Goal: Task Accomplishment & Management: Complete application form

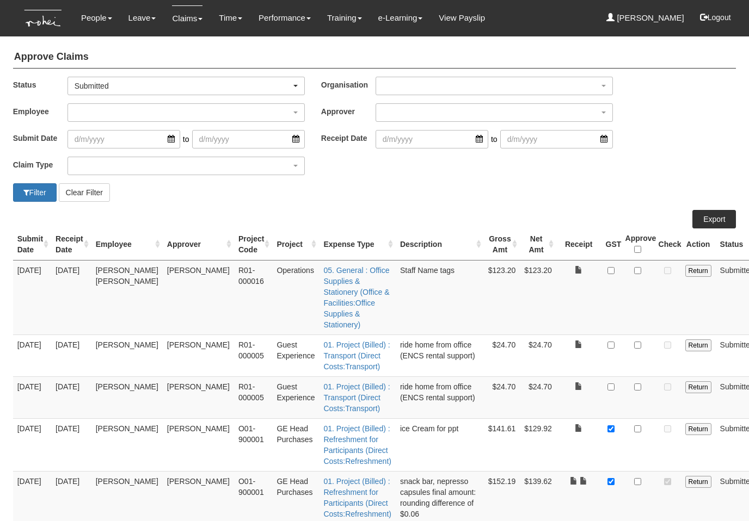
select select "50"
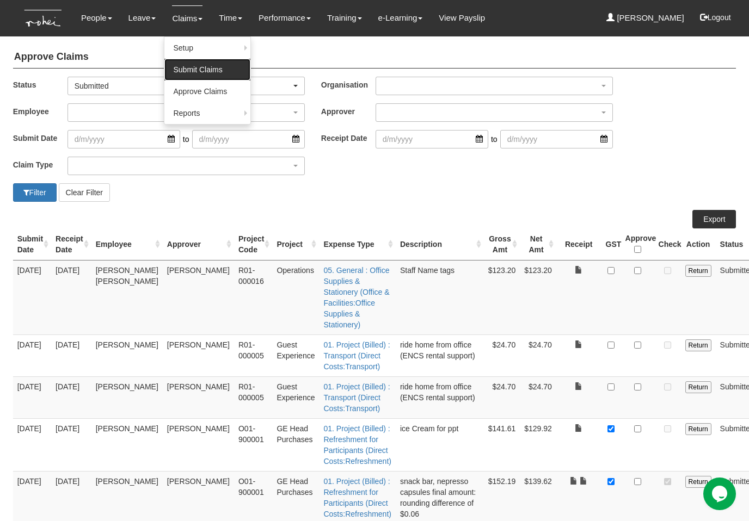
click at [190, 65] on link "Submit Claims" at bounding box center [207, 70] width 86 height 22
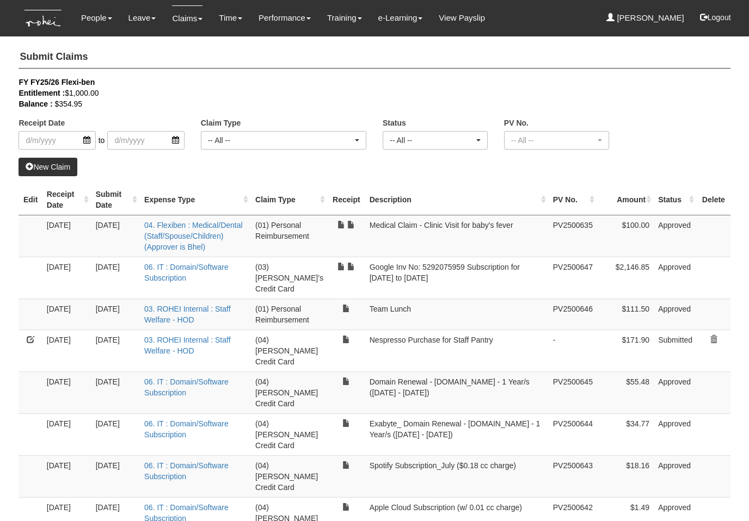
select select "50"
click at [353, 167] on div "New Claim" at bounding box center [374, 167] width 711 height 19
click at [38, 167] on link "New Claim" at bounding box center [48, 167] width 59 height 19
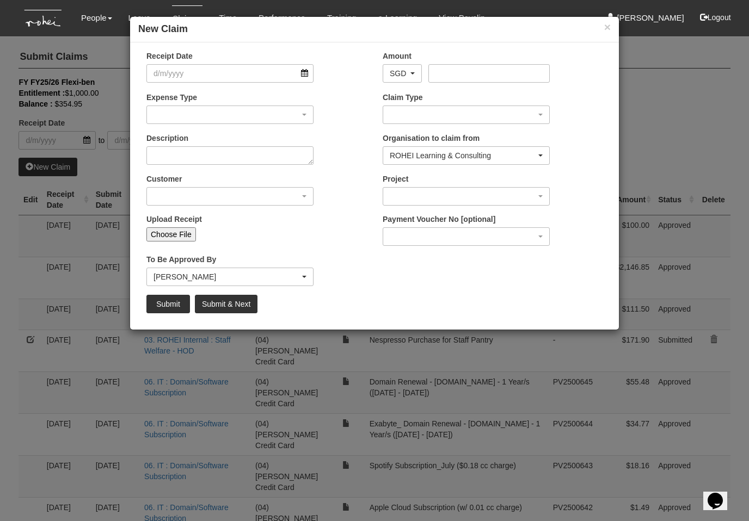
drag, startPoint x: 344, startPoint y: 96, endPoint x: 363, endPoint y: 91, distance: 19.7
click at [348, 96] on div "Expense Type 01. Project (Billed) : Food for FGDs / Meetings 01. Project (Bille…" at bounding box center [256, 112] width 236 height 40
click at [470, 72] on input "Amount" at bounding box center [488, 73] width 121 height 19
paste input "348.38"
type input "348.38"
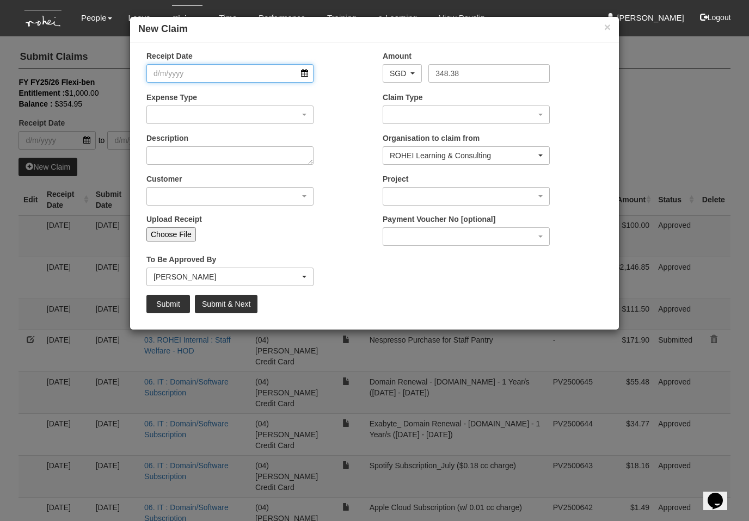
click at [266, 73] on input "Receipt Date" at bounding box center [229, 73] width 167 height 19
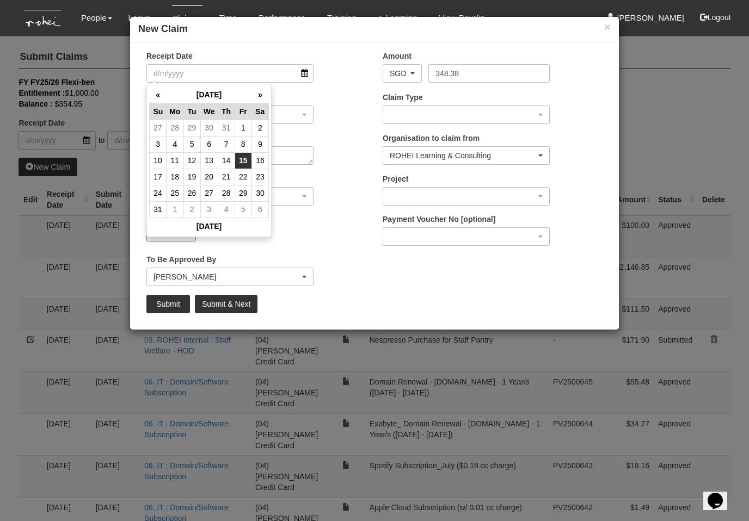
click at [241, 163] on td "15" at bounding box center [243, 160] width 17 height 16
type input "[DATE]"
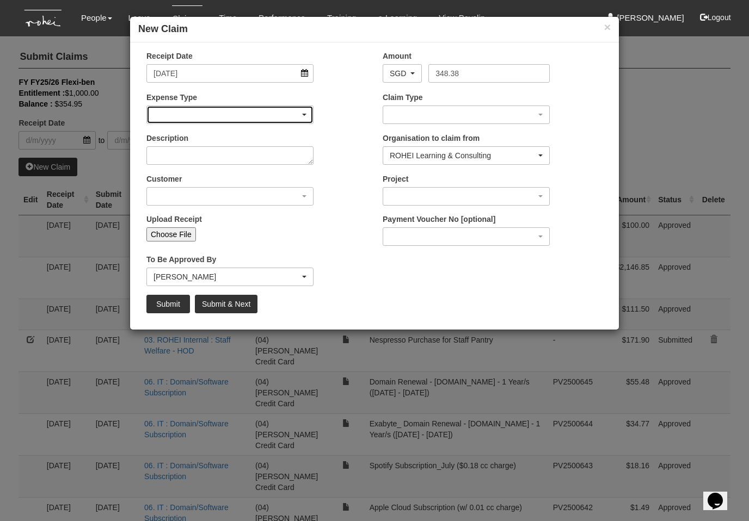
click at [220, 112] on div "button" at bounding box center [230, 114] width 166 height 17
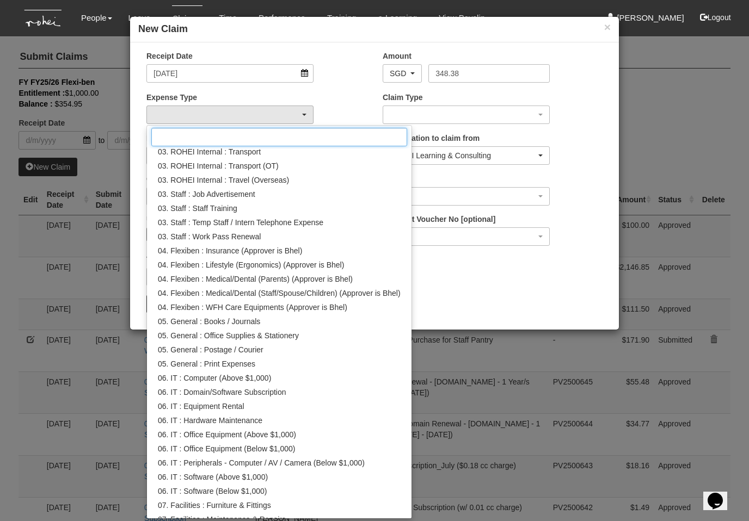
scroll to position [253, 0]
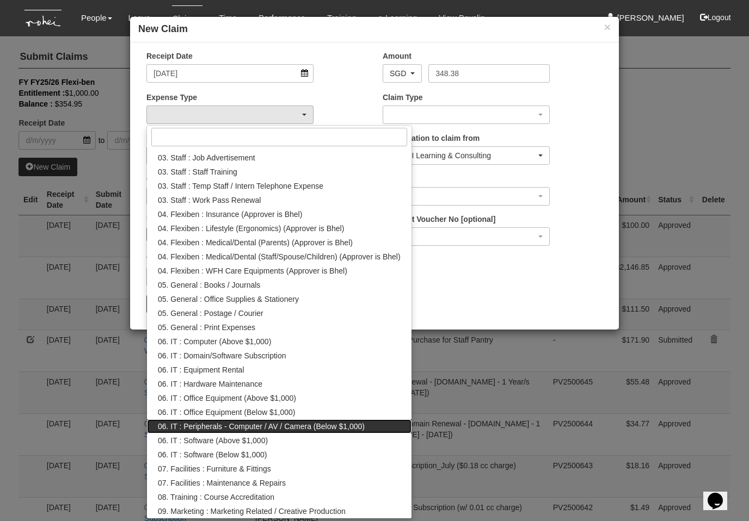
click at [322, 426] on span "06. IT : Peripherals - Computer / AV / Camera (Below $1,000)" at bounding box center [261, 426] width 207 height 11
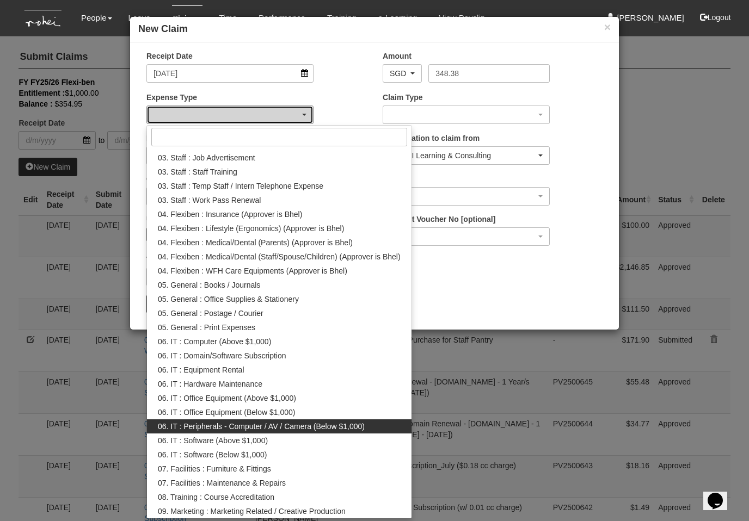
select select "155"
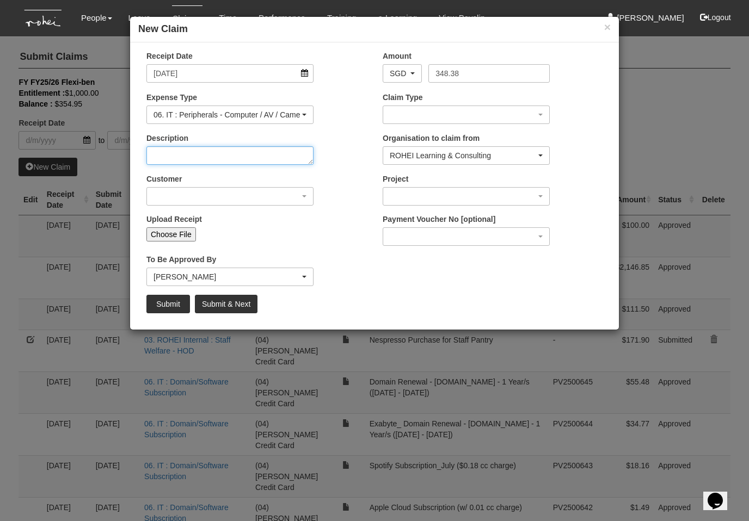
click at [215, 156] on textarea "Description" at bounding box center [229, 155] width 167 height 19
type textarea "Clicker and spare Mouse for Staff"
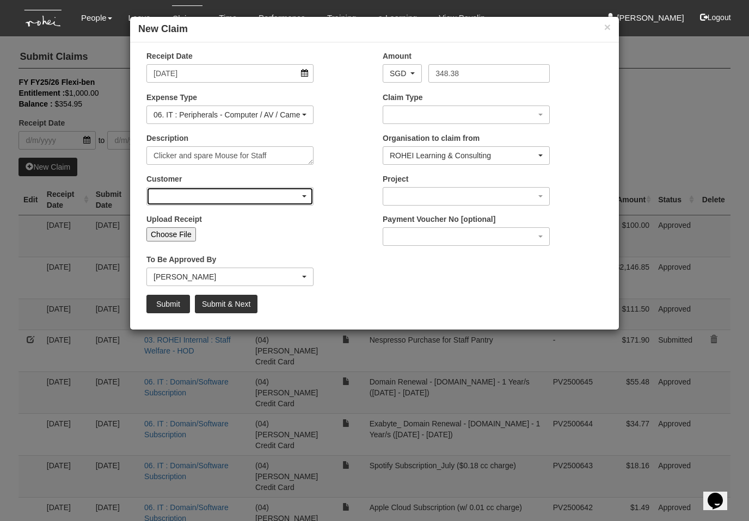
click at [192, 198] on div "button" at bounding box center [230, 196] width 166 height 17
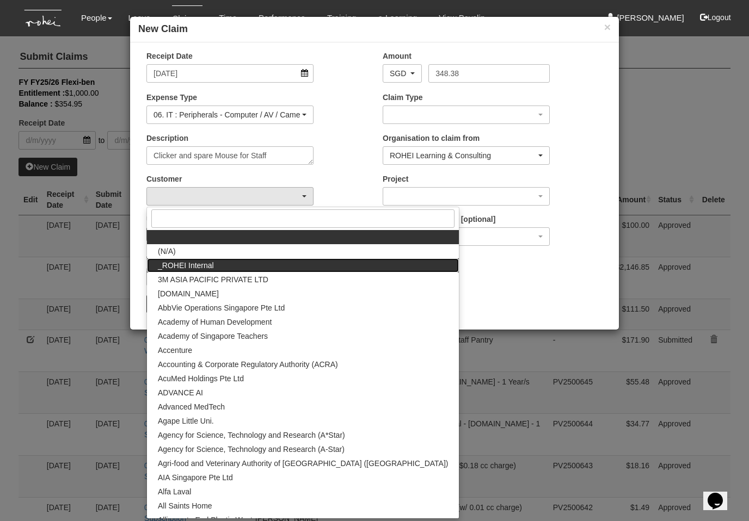
click at [201, 263] on span "_ROHEI Internal" at bounding box center [186, 265] width 56 height 11
select select "397"
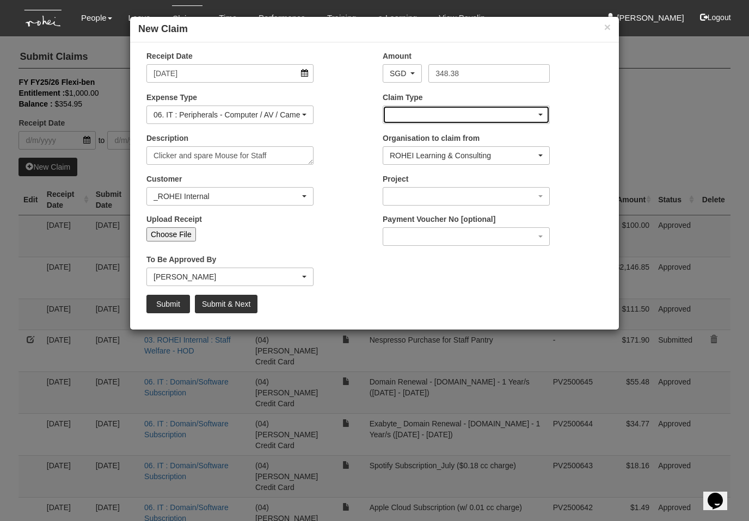
click at [411, 115] on div "button" at bounding box center [466, 114] width 166 height 17
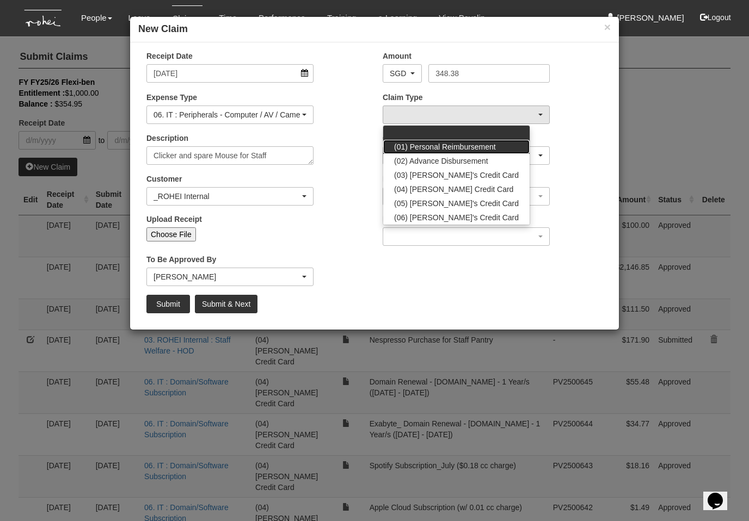
click at [421, 140] on link "(01) Personal Reimbursement" at bounding box center [456, 147] width 146 height 14
select select "14"
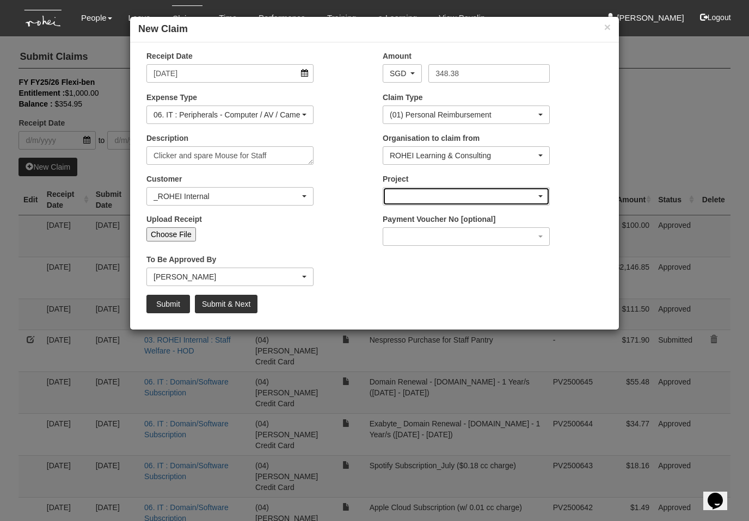
click at [428, 199] on div "button" at bounding box center [466, 196] width 166 height 17
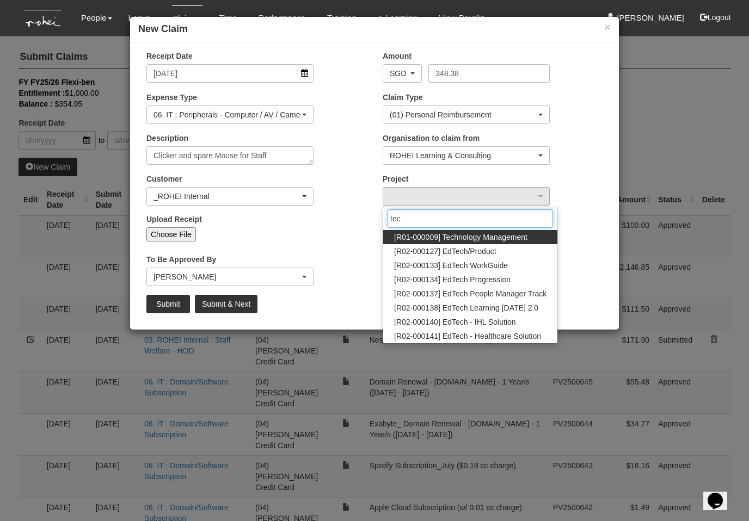
type input "tech"
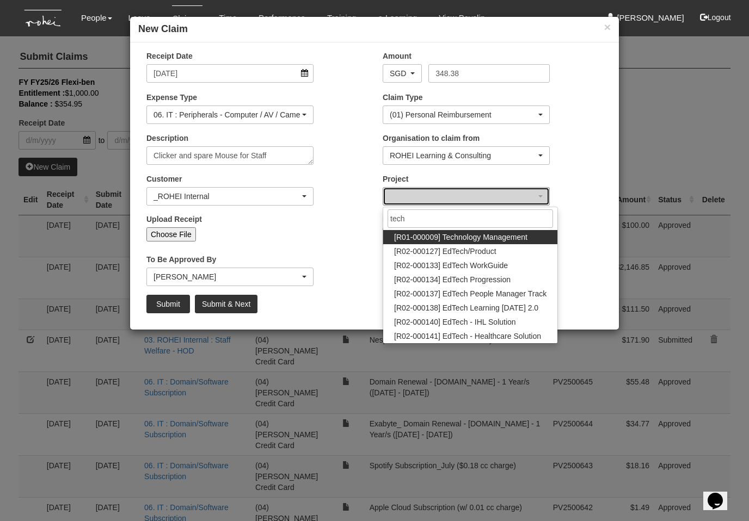
select select "1486"
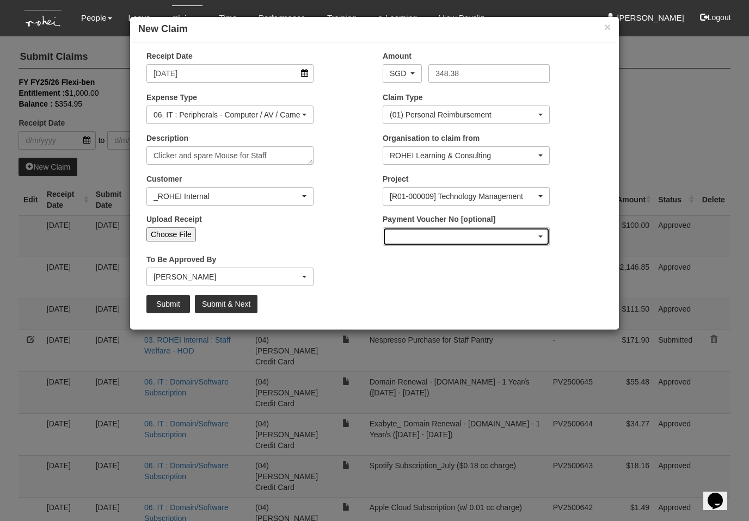
click at [458, 240] on div "button" at bounding box center [466, 236] width 166 height 17
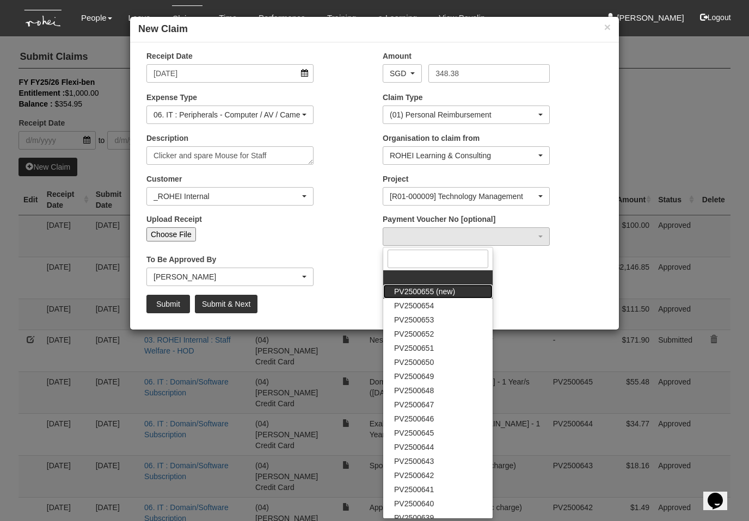
drag, startPoint x: 445, startPoint y: 287, endPoint x: 289, endPoint y: 265, distance: 157.3
click at [445, 287] on span "PV2500655 (new)" at bounding box center [424, 291] width 61 height 11
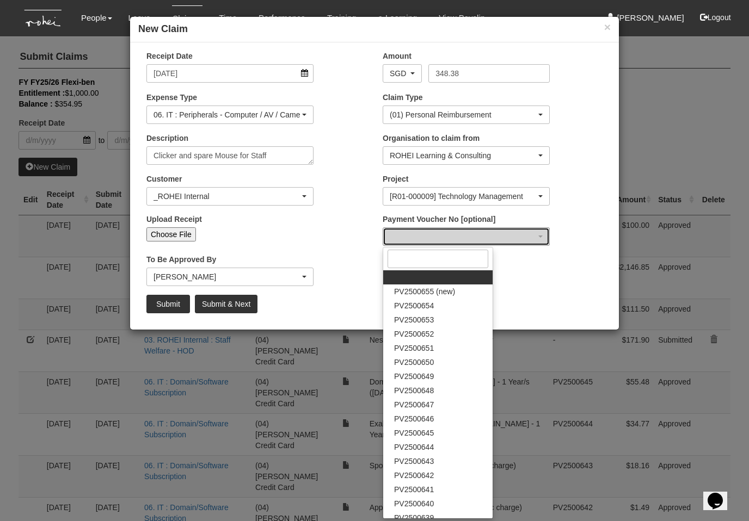
select select "PV2500655 (new)"
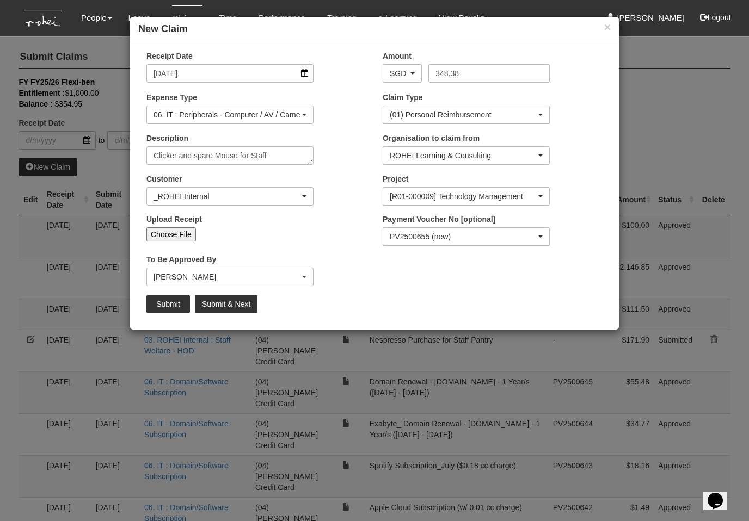
click at [190, 237] on input "Choose File" at bounding box center [171, 235] width 50 height 14
type input "C:\fakepath\Gmail - Your payment has been confirmed.pdf"
type input "Choose Another File"
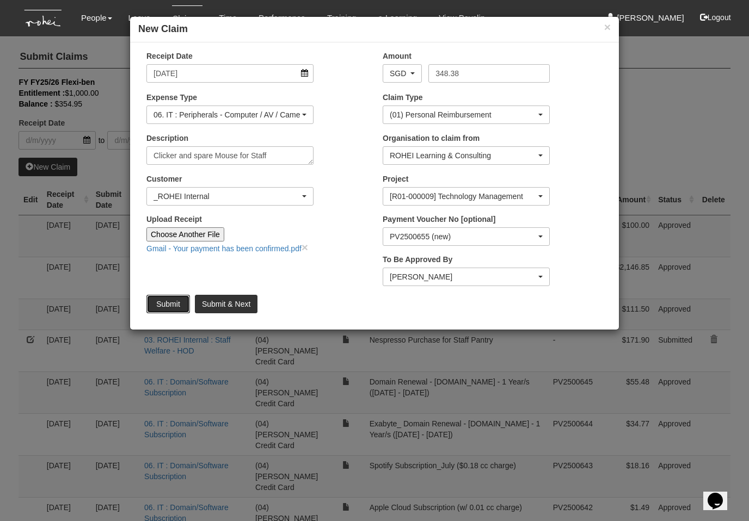
click at [172, 302] on input "Submit" at bounding box center [168, 304] width 44 height 19
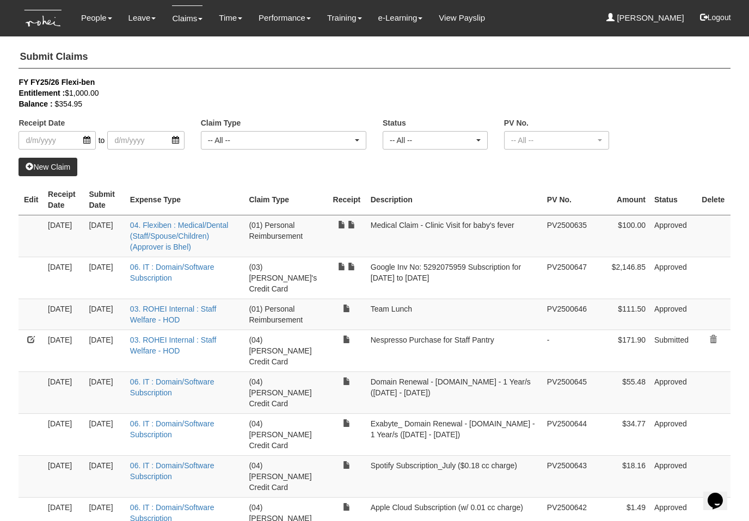
select select "50"
